Goal: Check status: Check status

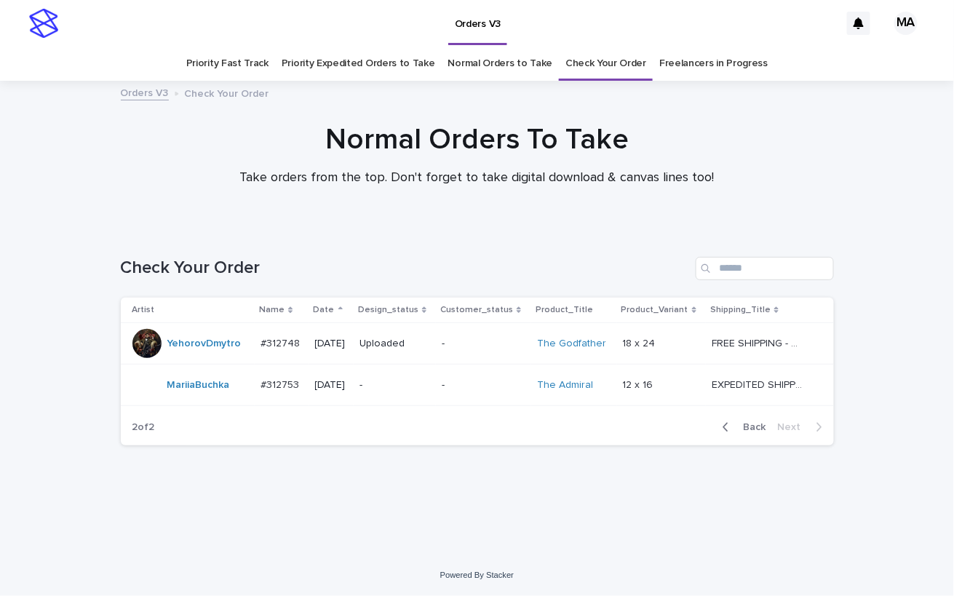
click at [399, 377] on div "-" at bounding box center [394, 383] width 71 height 15
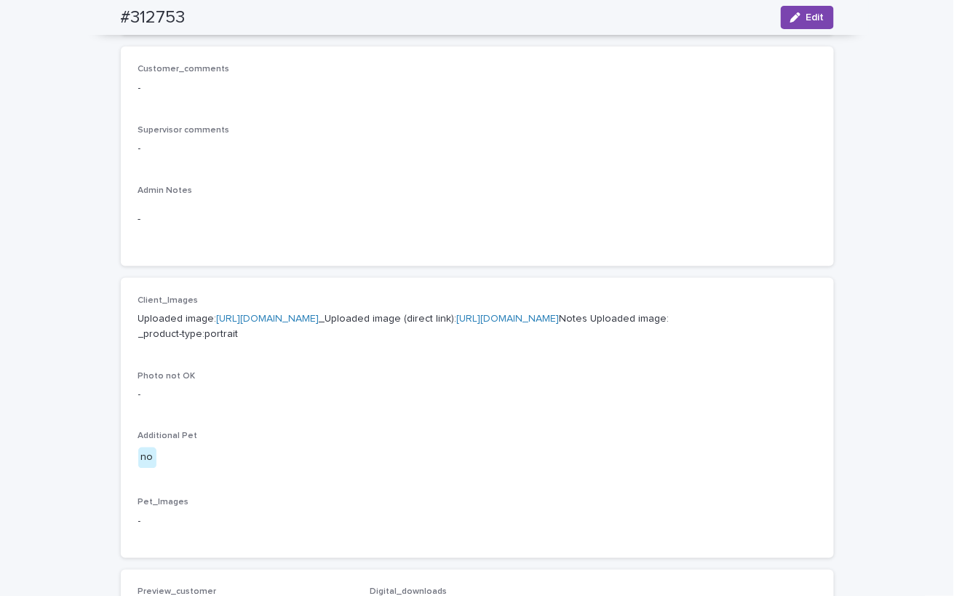
scroll to position [509, 0]
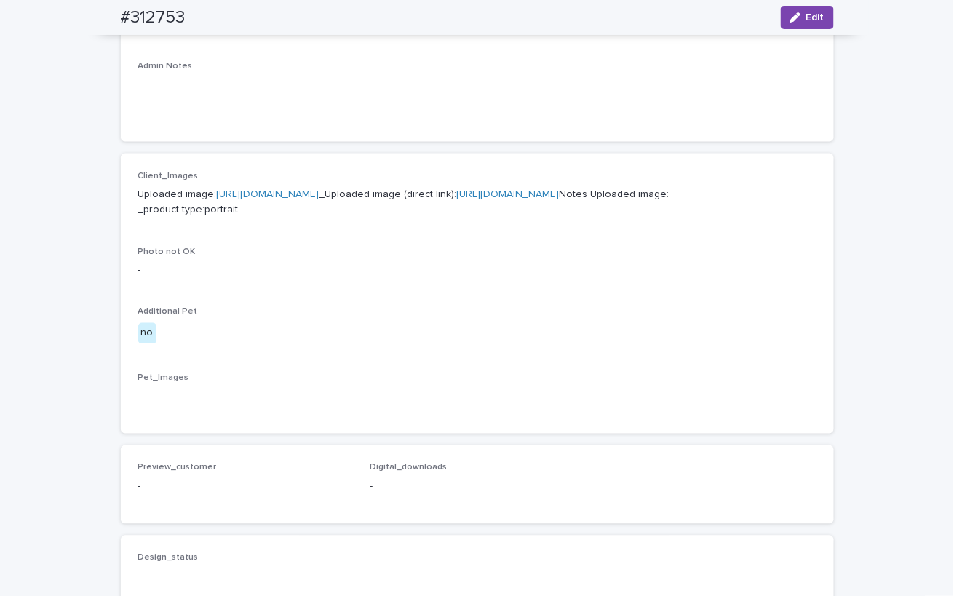
click at [319, 196] on link "[URL][DOMAIN_NAME]" at bounding box center [268, 194] width 103 height 10
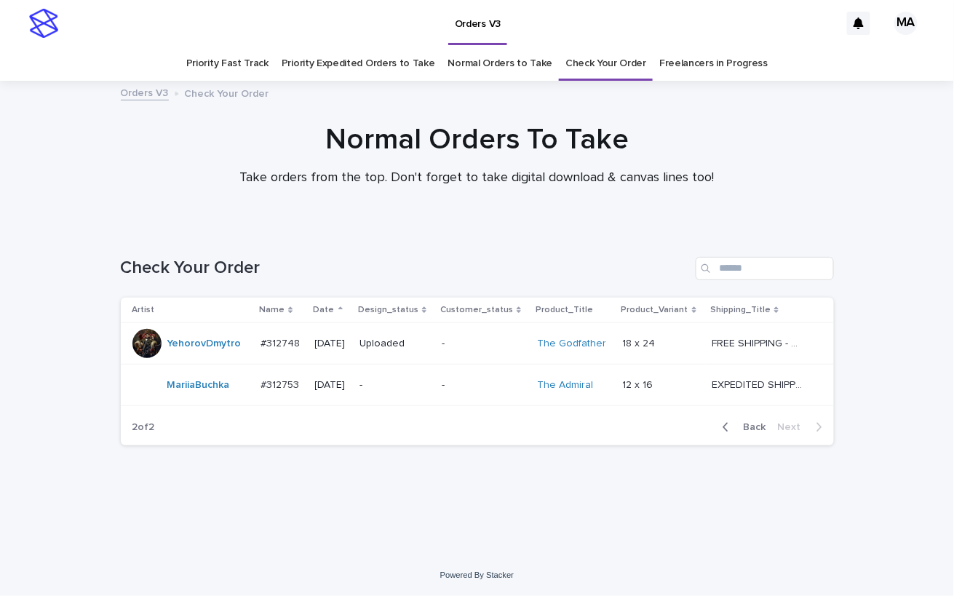
click at [840, 519] on div "Loading... Saving… Loading... Saving… Check Your Order Artist Name Date Design_…" at bounding box center [477, 391] width 954 height 327
click at [340, 535] on div "Loading... Saving… Loading... Saving… Check Your Order Artist Name Date Design_…" at bounding box center [477, 391] width 954 height 327
click at [326, 503] on div "Loading... Saving… Loading... Saving… Check Your Order Artist Name Date Design_…" at bounding box center [476, 373] width 727 height 290
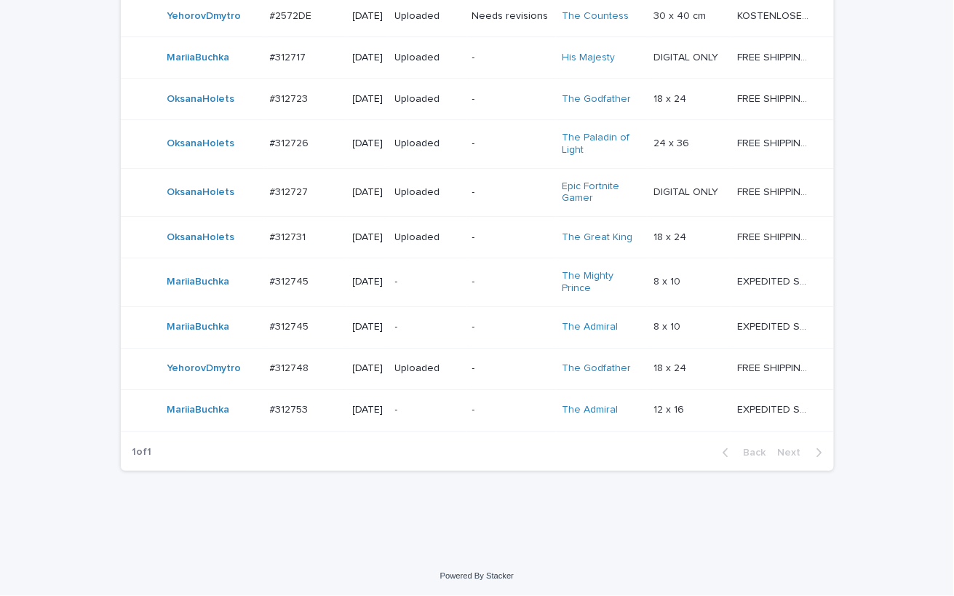
scroll to position [1342, 0]
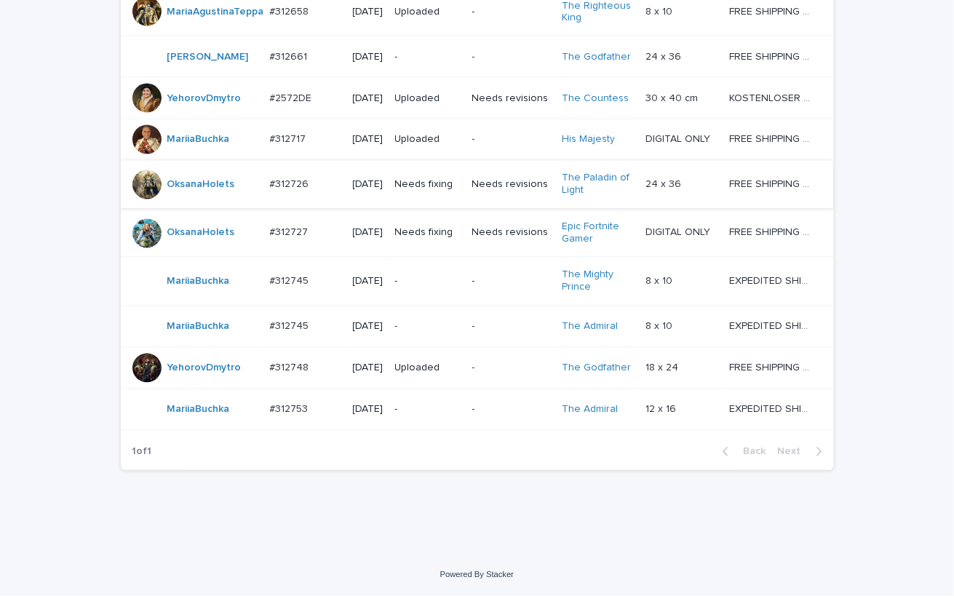
scroll to position [710, 0]
click at [352, 538] on div "Loading... Saving… Loading... Saving… Check Your Order Artist Name Date Design_…" at bounding box center [477, 64] width 954 height 980
click at [62, 49] on div "Loading... Saving… Loading... Saving… Check Your Order Artist Name Date Design_…" at bounding box center [477, 64] width 954 height 980
